Goal: Task Accomplishment & Management: Complete application form

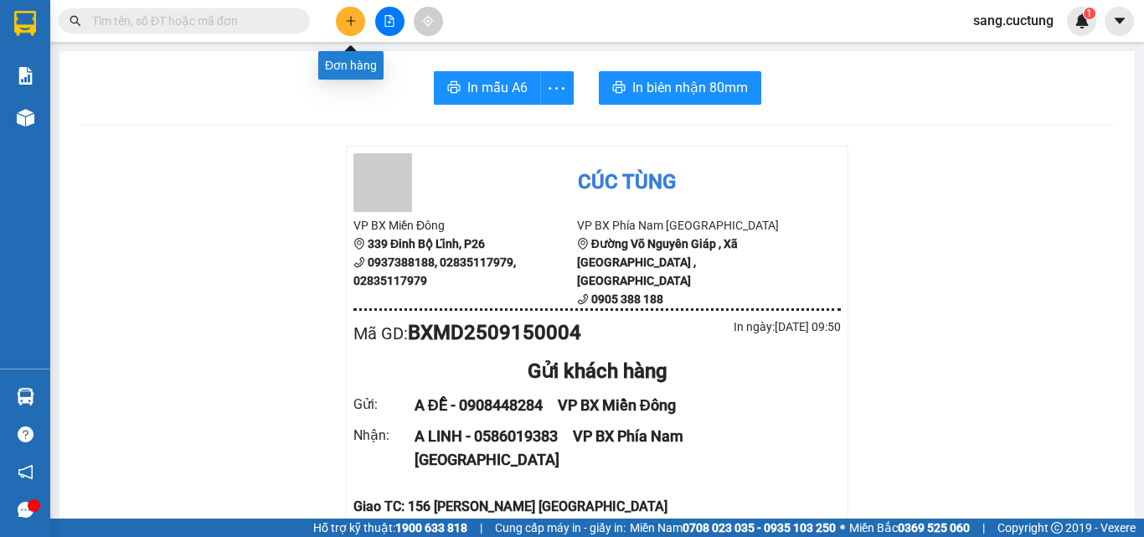
scroll to position [168, 0]
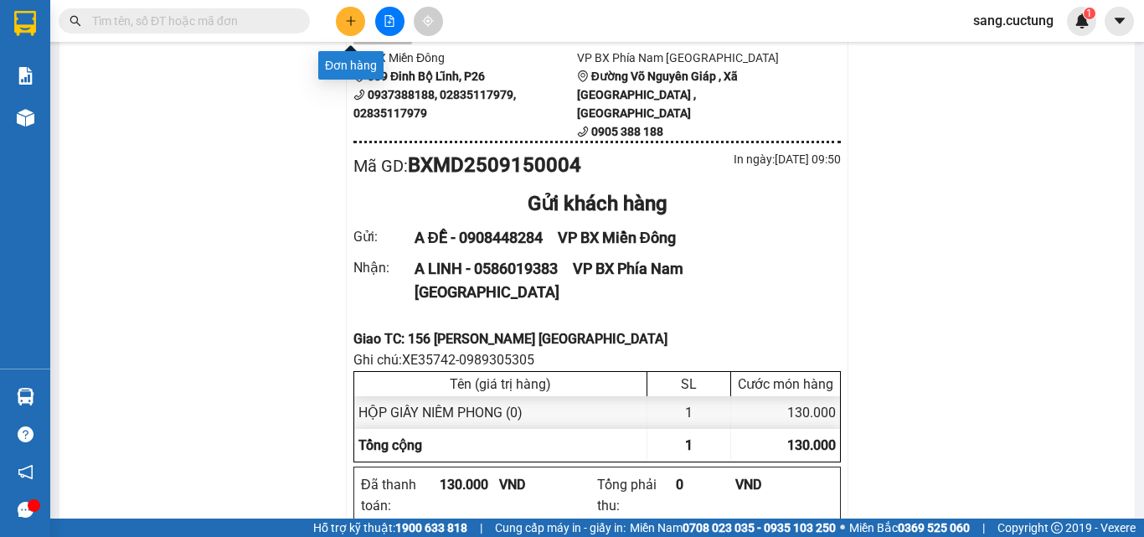
click at [355, 20] on icon "plus" at bounding box center [351, 21] width 12 height 12
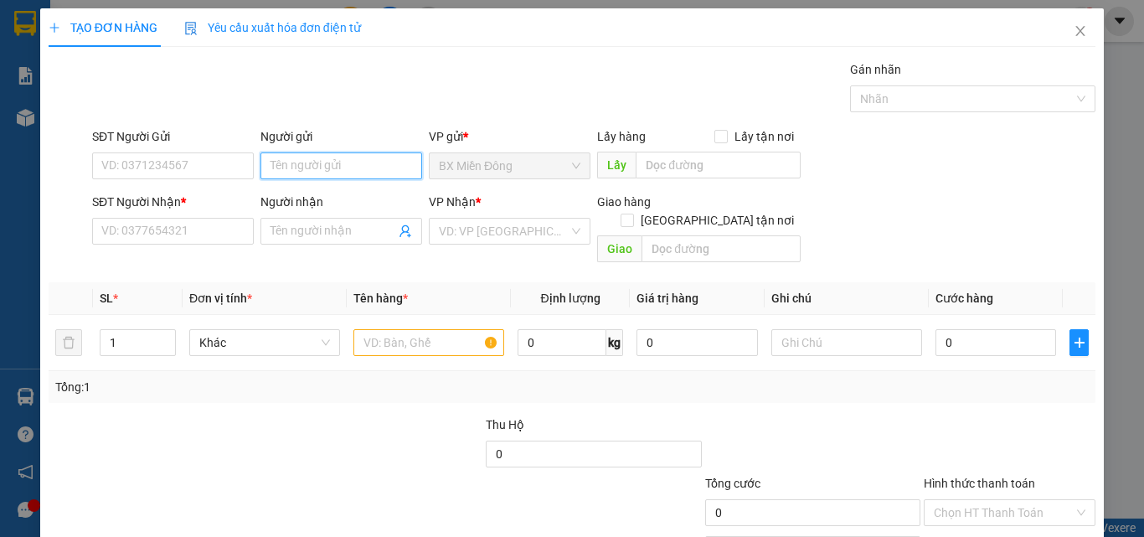
click at [319, 172] on input "Người gửi" at bounding box center [341, 165] width 162 height 27
type input "MAI ĐẠI TRIỀU"
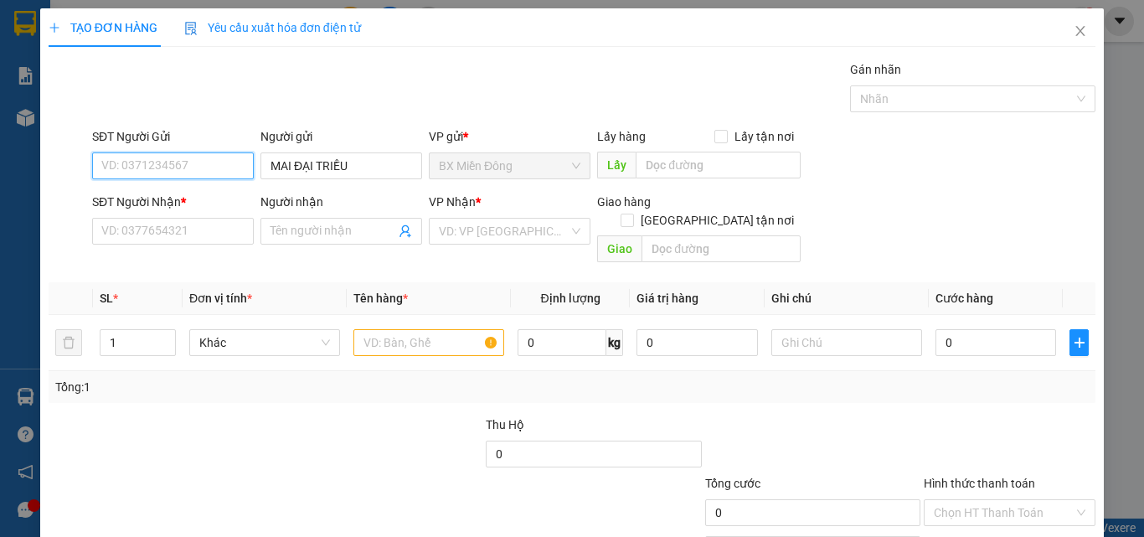
click at [198, 168] on input "SĐT Người Gửi" at bounding box center [173, 165] width 162 height 27
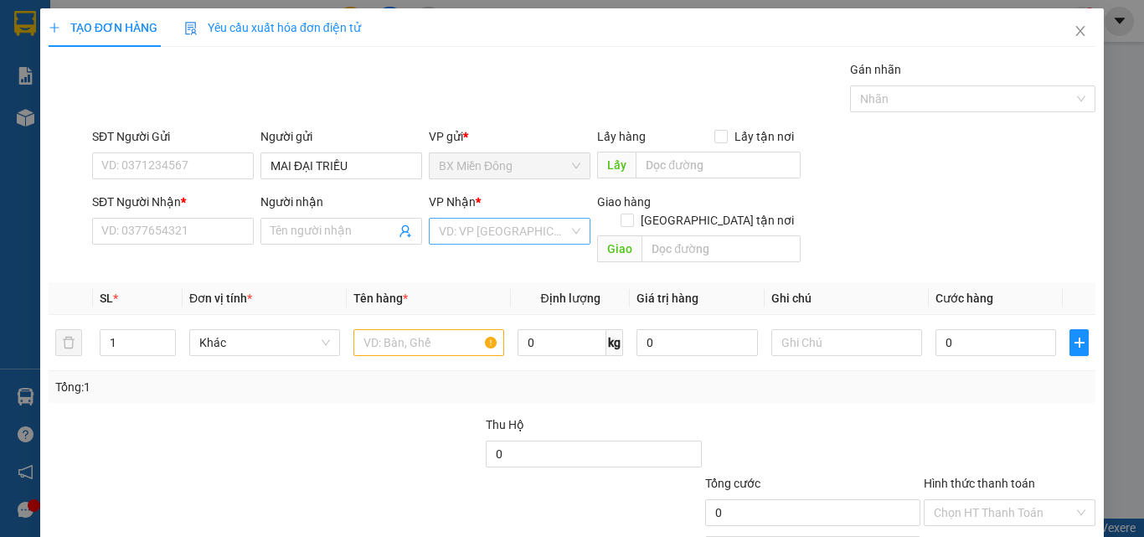
click at [453, 241] on div "VP Nhận * VD: VP [GEOGRAPHIC_DATA]" at bounding box center [510, 222] width 162 height 59
click at [568, 230] on div "VD: VP [GEOGRAPHIC_DATA]" at bounding box center [510, 231] width 162 height 27
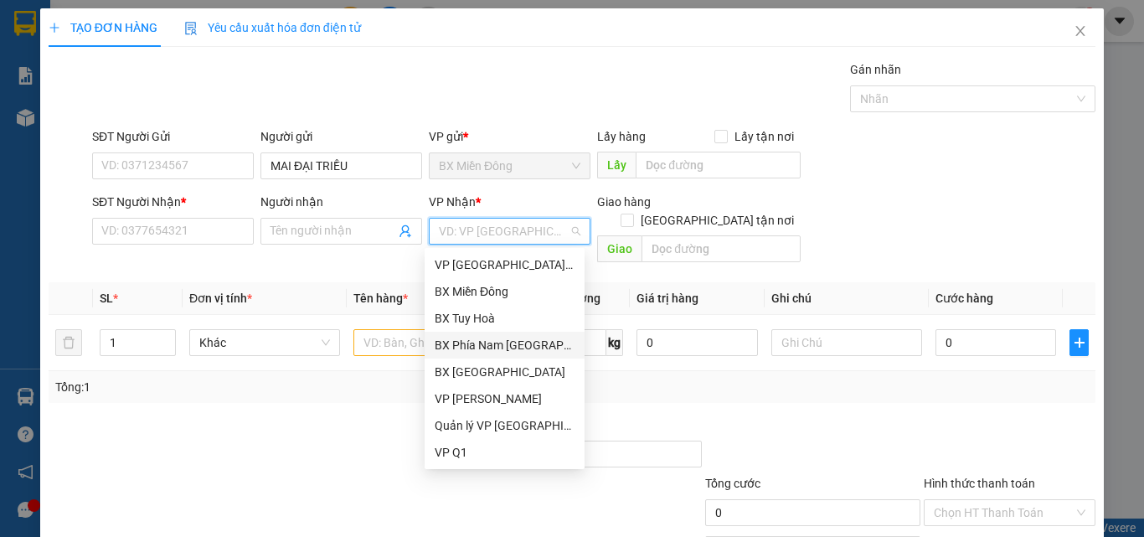
click at [533, 346] on div "BX Phía Nam [GEOGRAPHIC_DATA]" at bounding box center [505, 345] width 140 height 18
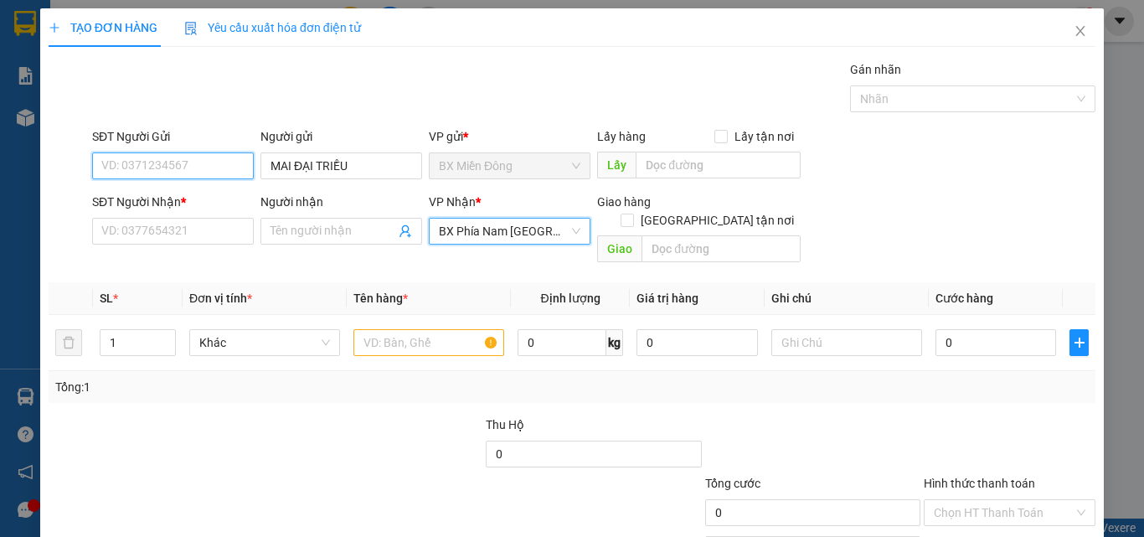
click at [150, 166] on input "SĐT Người Gửi" at bounding box center [173, 165] width 162 height 27
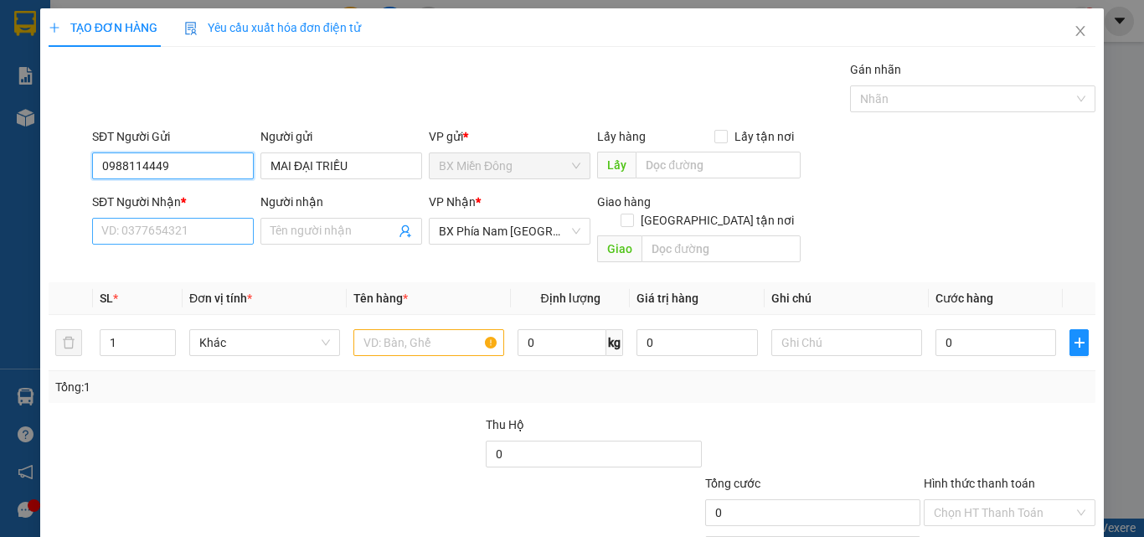
type input "0988114449"
click at [164, 230] on input "SĐT Người Nhận *" at bounding box center [173, 231] width 162 height 27
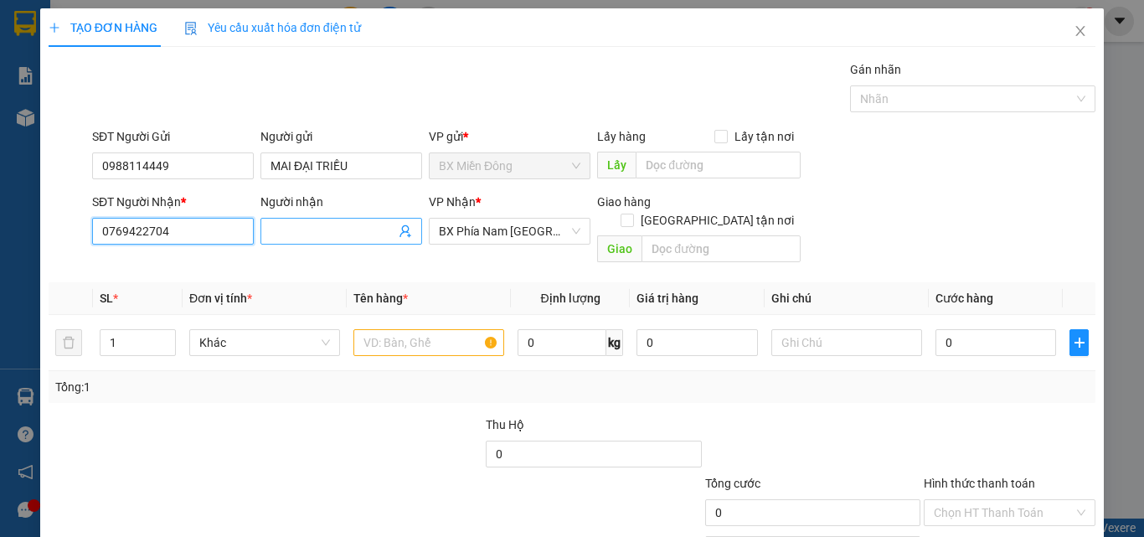
type input "0769422704"
click at [310, 229] on input "Người nhận" at bounding box center [333, 231] width 125 height 18
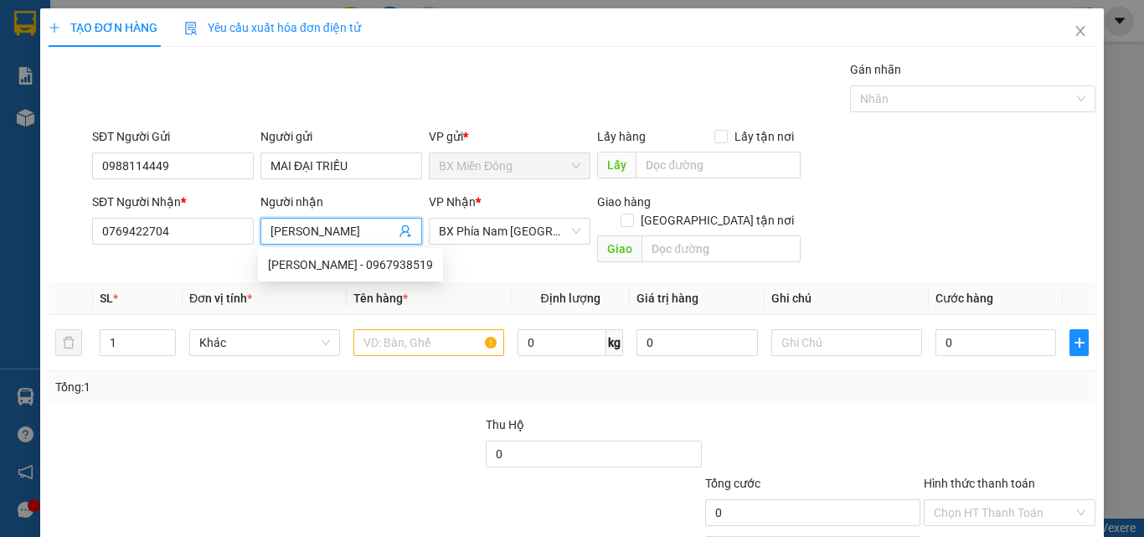
scroll to position [0, 40]
type input "[PERSON_NAME]"
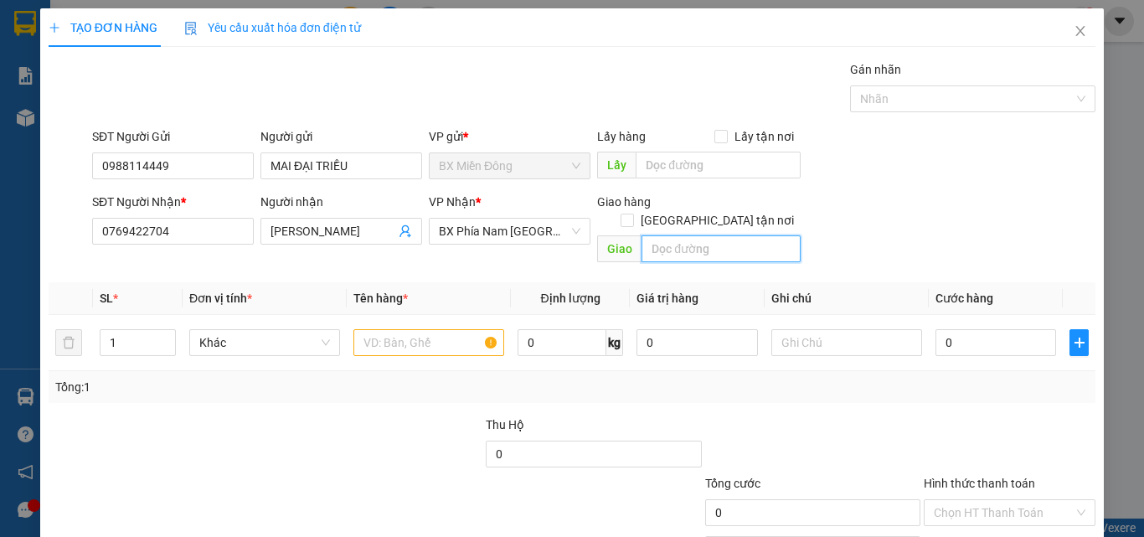
scroll to position [0, 0]
click at [665, 235] on input "text" at bounding box center [721, 248] width 159 height 27
type input "CX CẦU VƯỢT DIÊN KHÁNH"
type input "2"
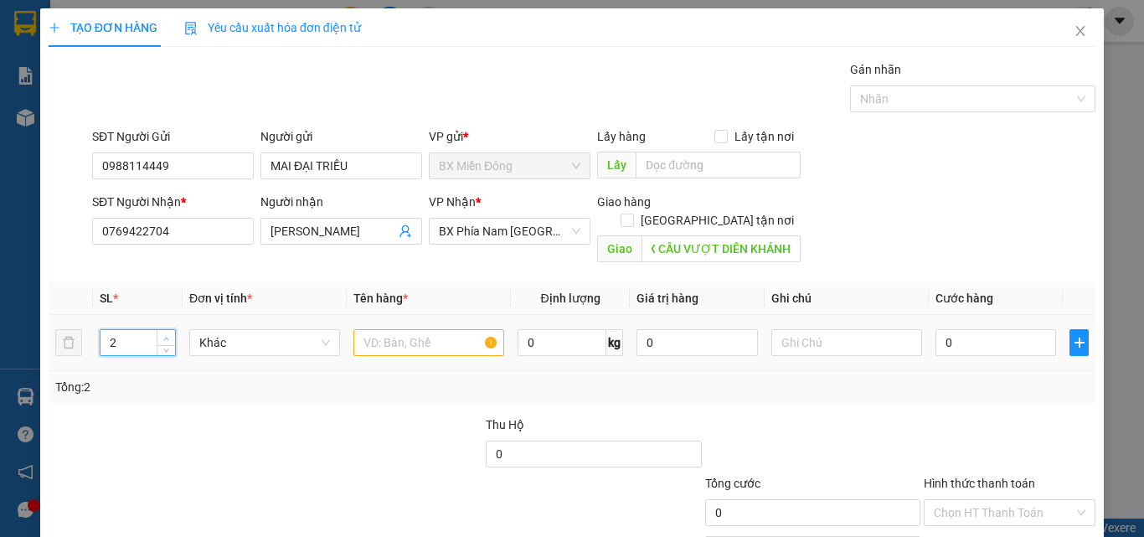
click at [168, 333] on span "up" at bounding box center [167, 338] width 10 height 10
click at [378, 329] on input "text" at bounding box center [428, 342] width 151 height 27
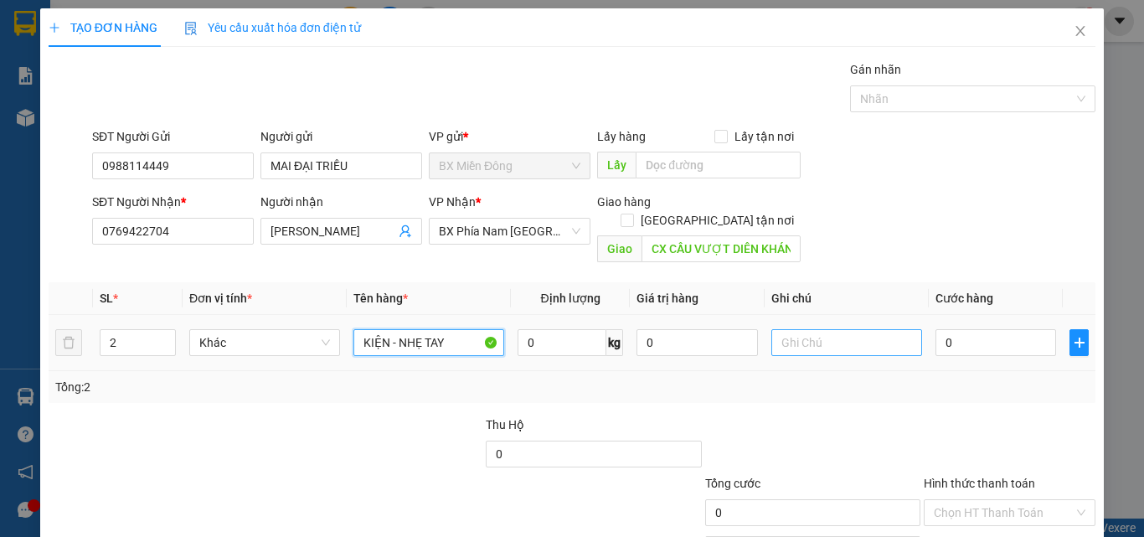
type input "KIỆN - NHẸ TAY"
click at [799, 329] on input "text" at bounding box center [846, 342] width 151 height 27
type input "XE68013-0909225224"
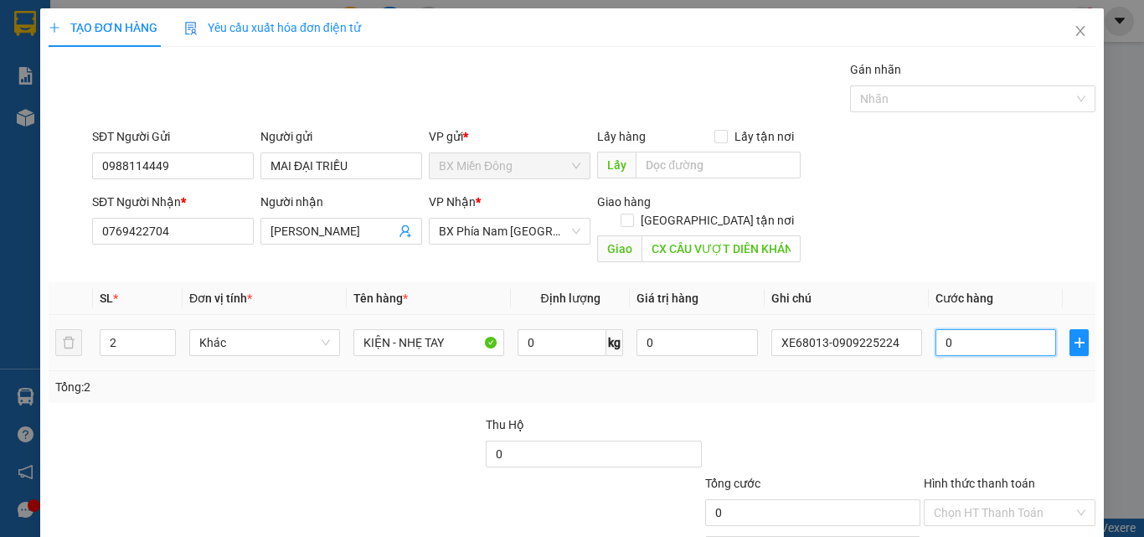
click at [972, 329] on input "0" at bounding box center [995, 342] width 121 height 27
type input "2"
type input "20"
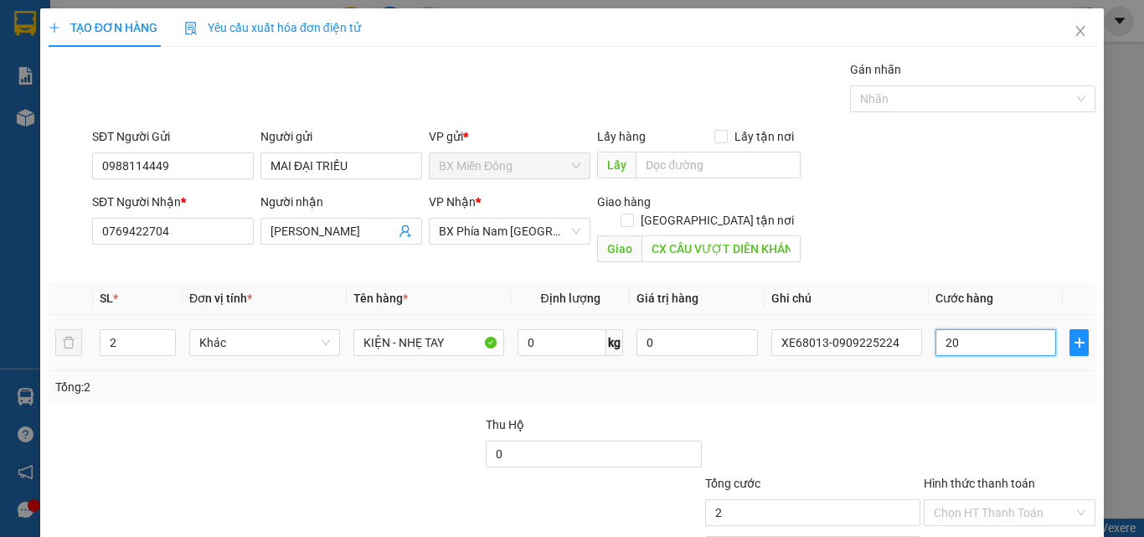
type input "20"
type input "200"
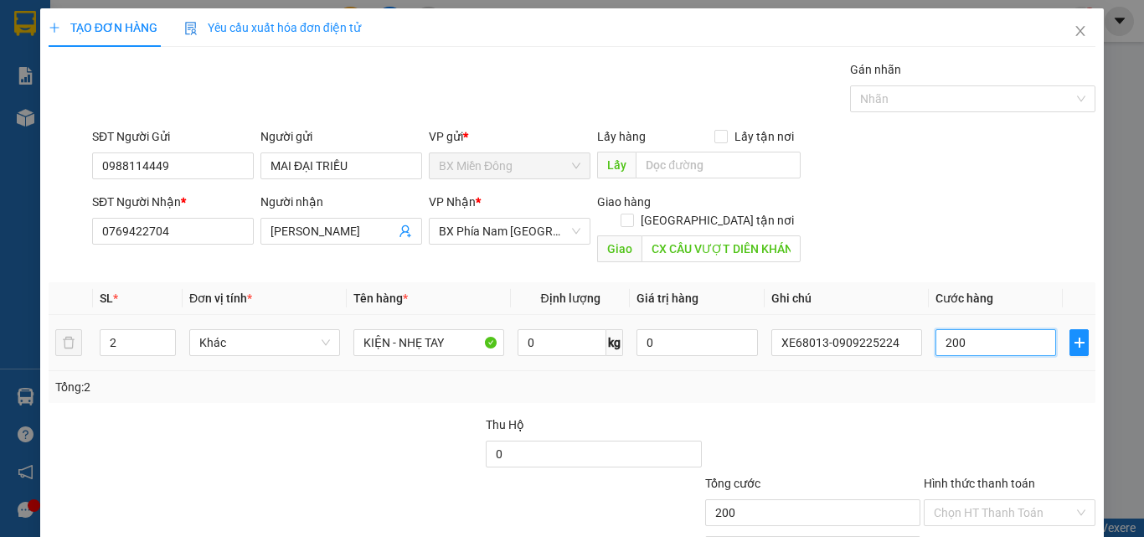
type input "2.000"
type input "20.000"
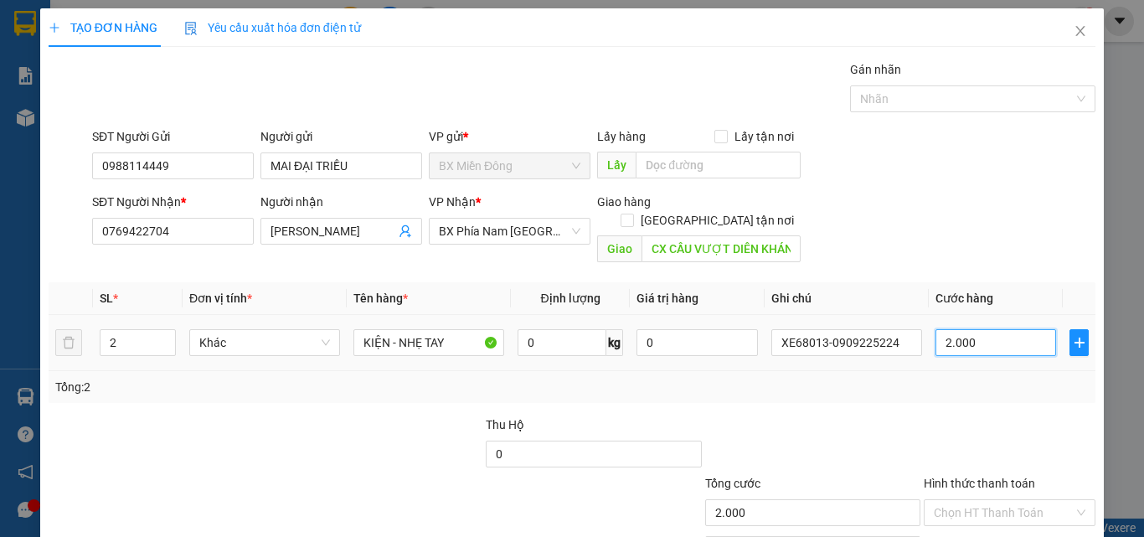
type input "20.000"
type input "2.000"
type input "0"
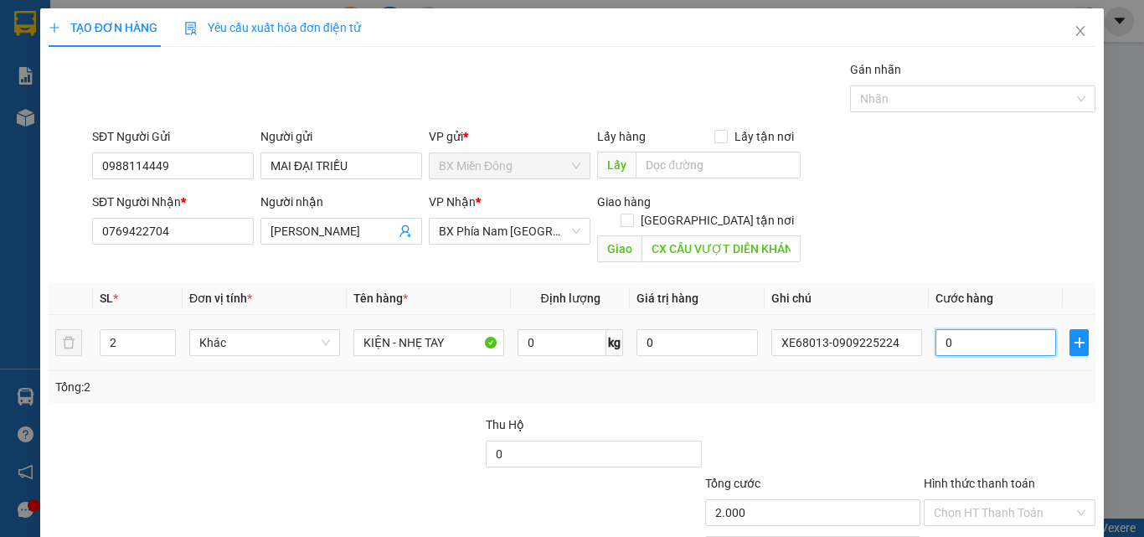
type input "0"
type input "01"
type input "1"
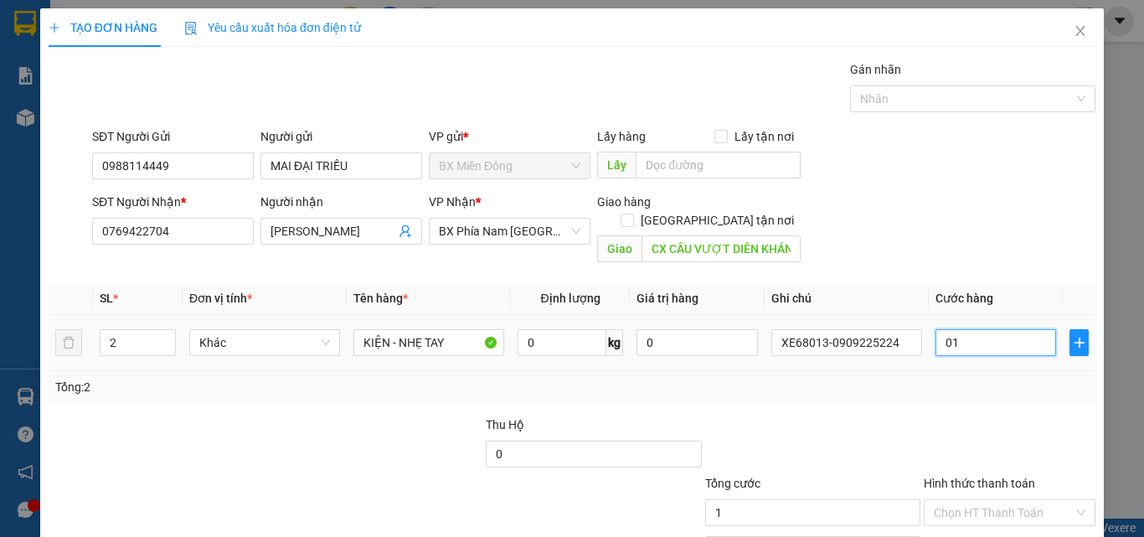
type input "012"
type input "12"
type input "0.120"
type input "120"
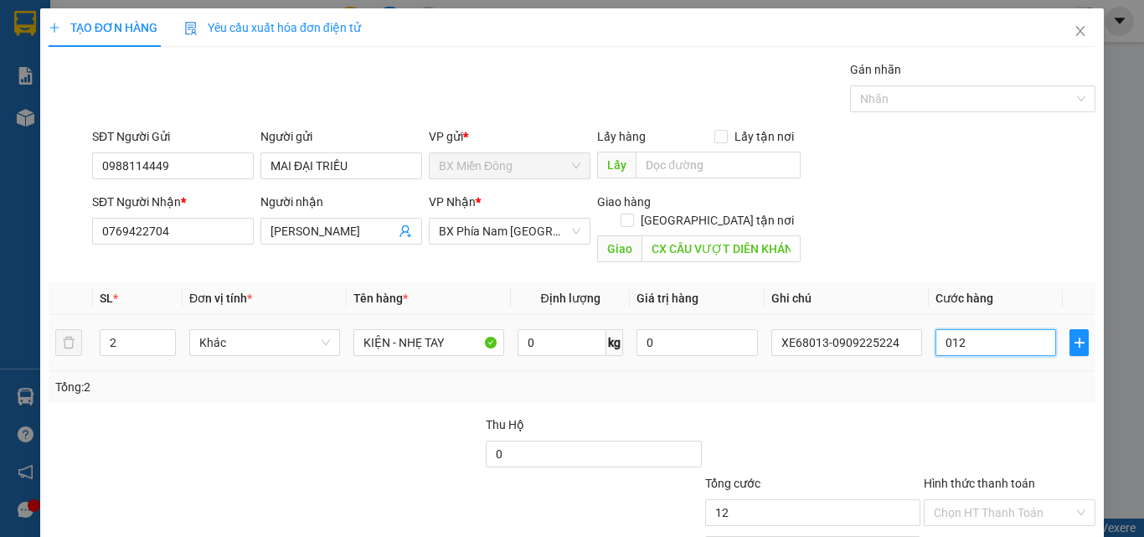
type input "120"
type input "01.200"
type input "1.200"
type input "012.000"
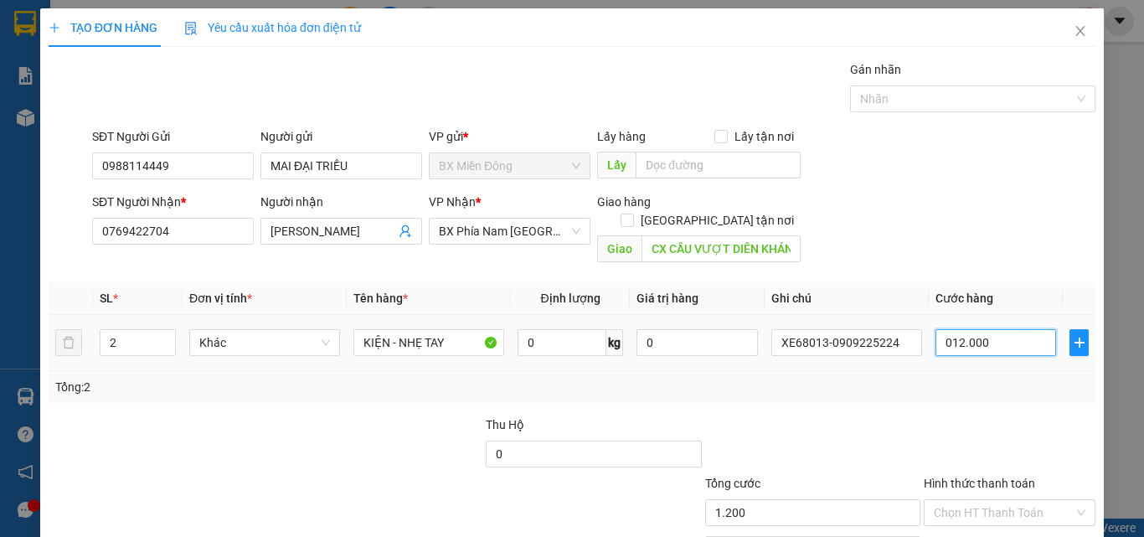
type input "12.000"
type input "0.120.000"
type input "120.000"
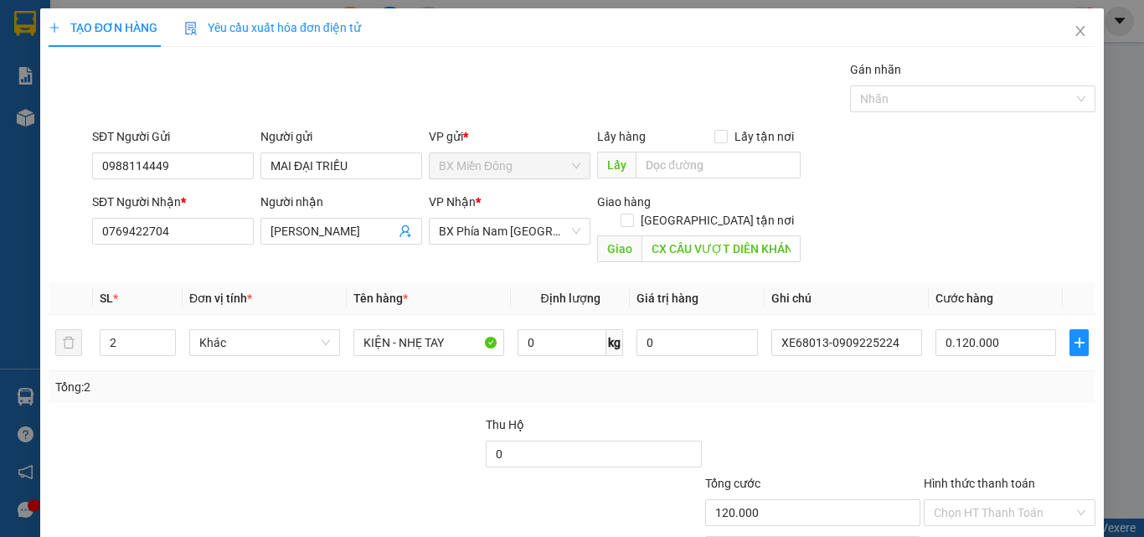
type input "120.000"
click at [914, 390] on div "Transit Pickup Surcharge Ids Transit Deliver Surcharge Ids Transit Deliver Surc…" at bounding box center [572, 332] width 1047 height 545
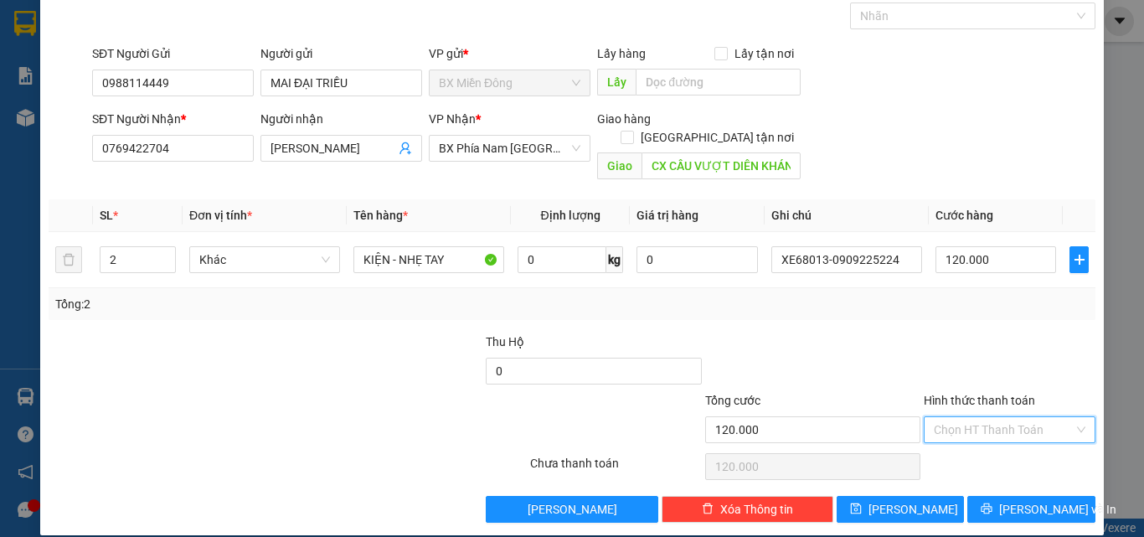
click at [969, 417] on input "Hình thức thanh toán" at bounding box center [1004, 429] width 140 height 25
click at [977, 443] on div "Tại văn phòng" at bounding box center [1000, 445] width 150 height 18
type input "0"
click at [1005, 496] on button "[PERSON_NAME] và In" at bounding box center [1031, 509] width 128 height 27
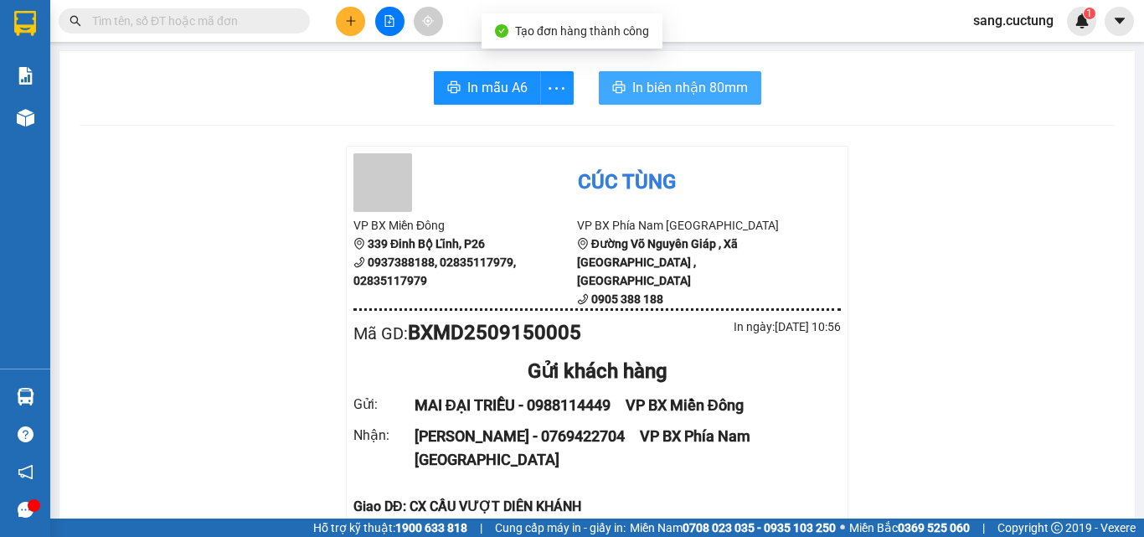
click at [694, 77] on span "In biên nhận 80mm" at bounding box center [690, 87] width 116 height 21
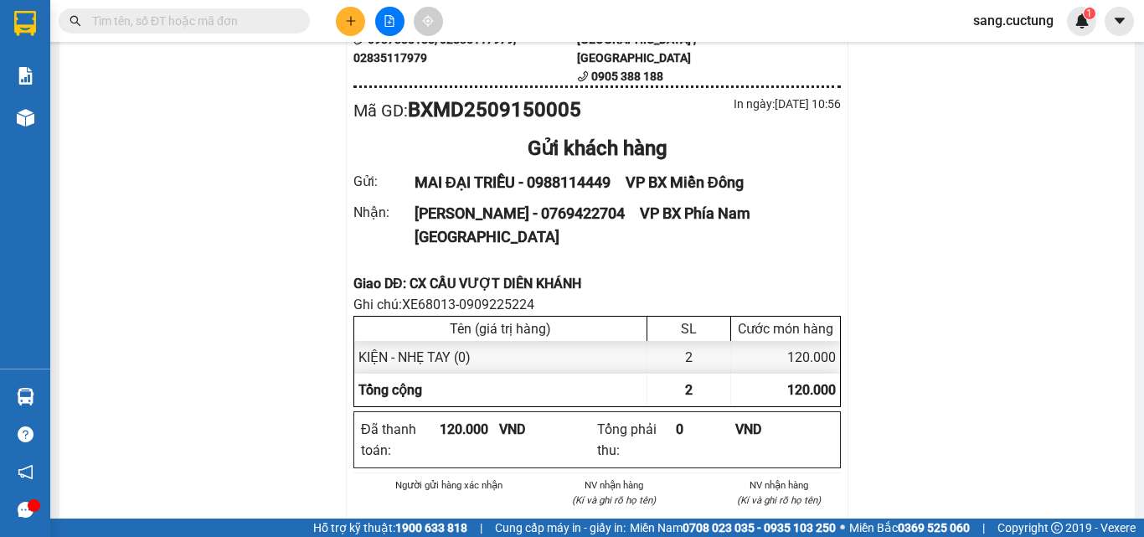
scroll to position [251, 0]
